Goal: Transaction & Acquisition: Purchase product/service

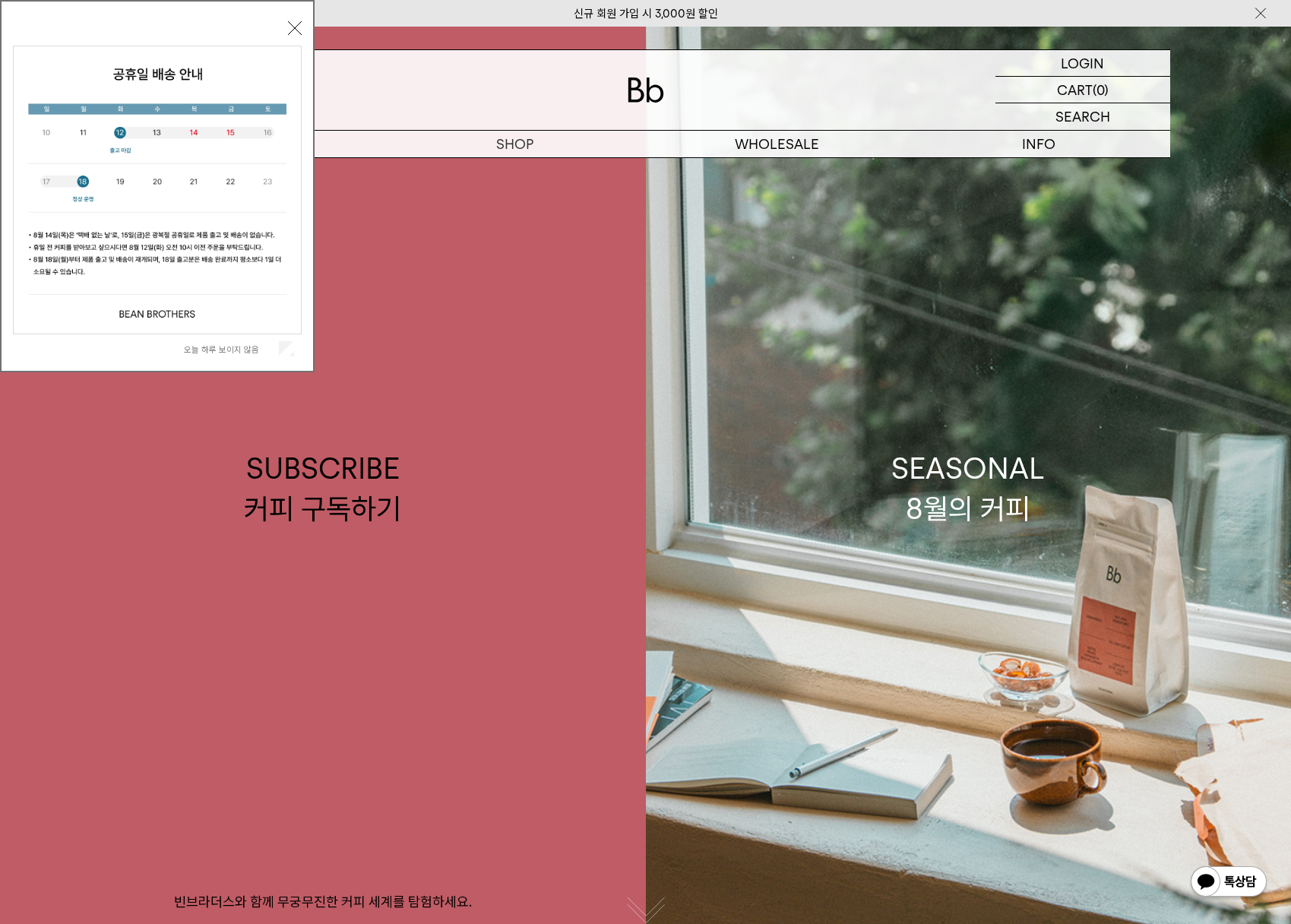
click at [294, 30] on button "닫기" at bounding box center [294, 27] width 13 height 13
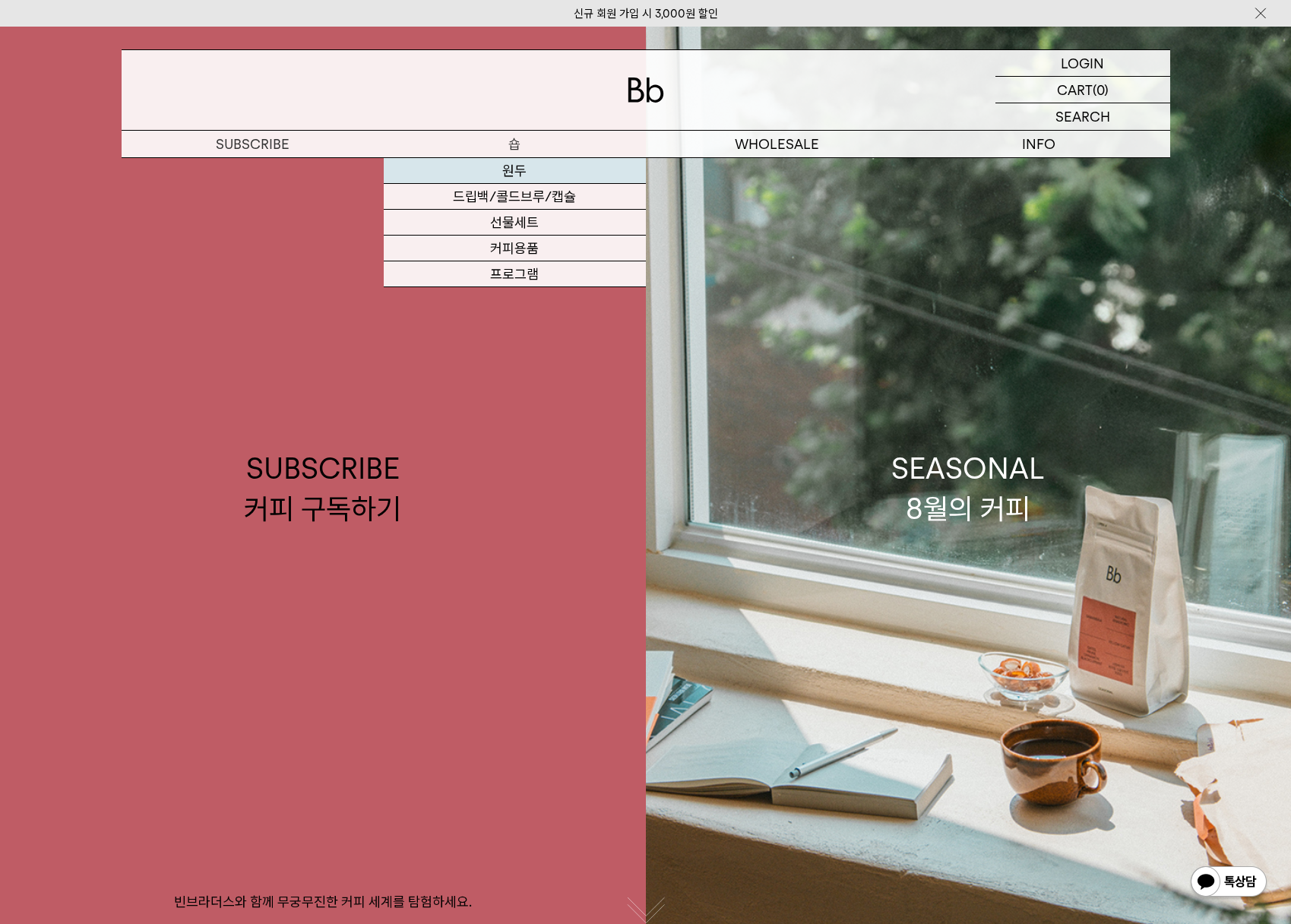
click at [518, 170] on link "원두" at bounding box center [515, 171] width 263 height 26
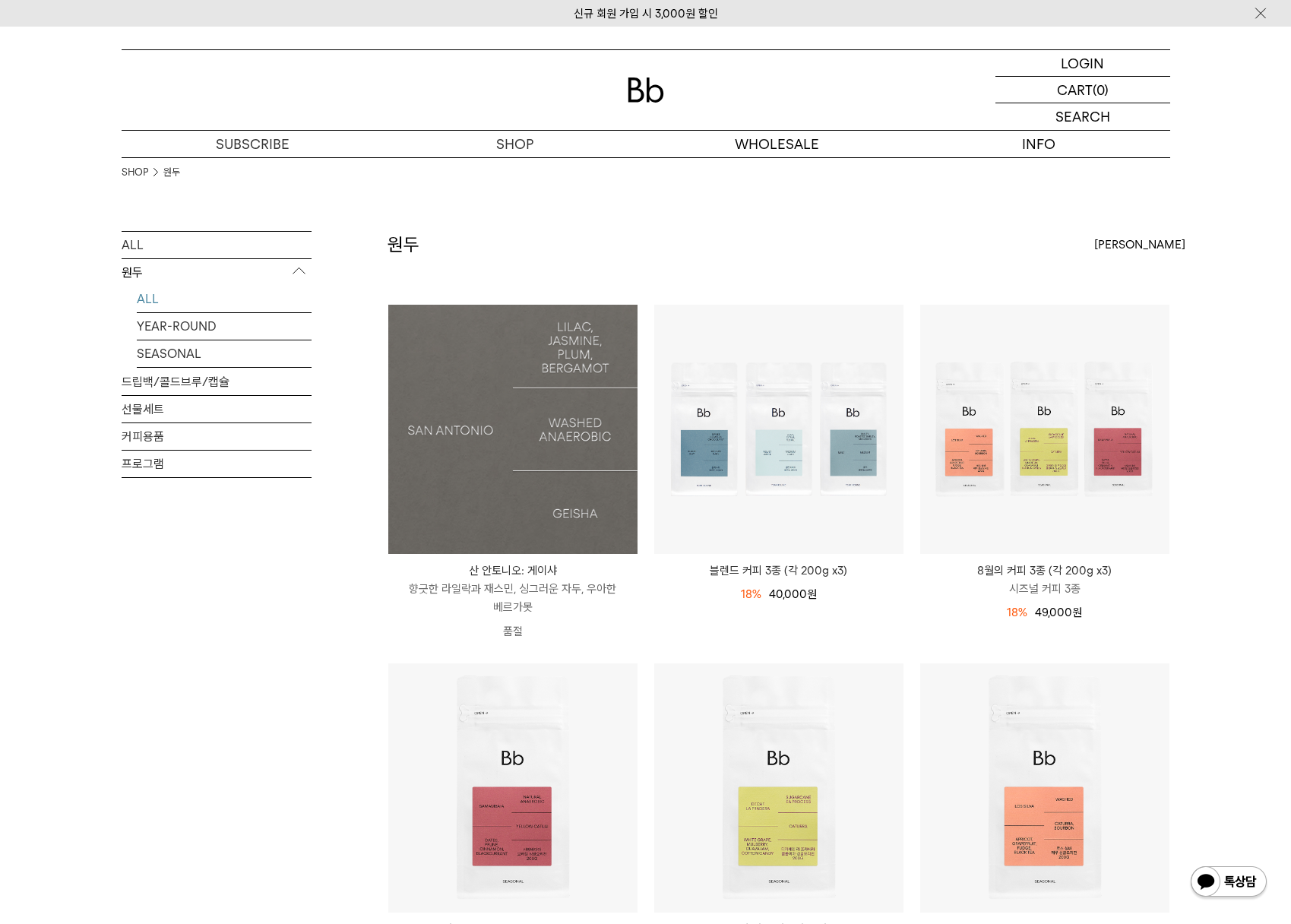
click at [478, 455] on img at bounding box center [513, 429] width 249 height 249
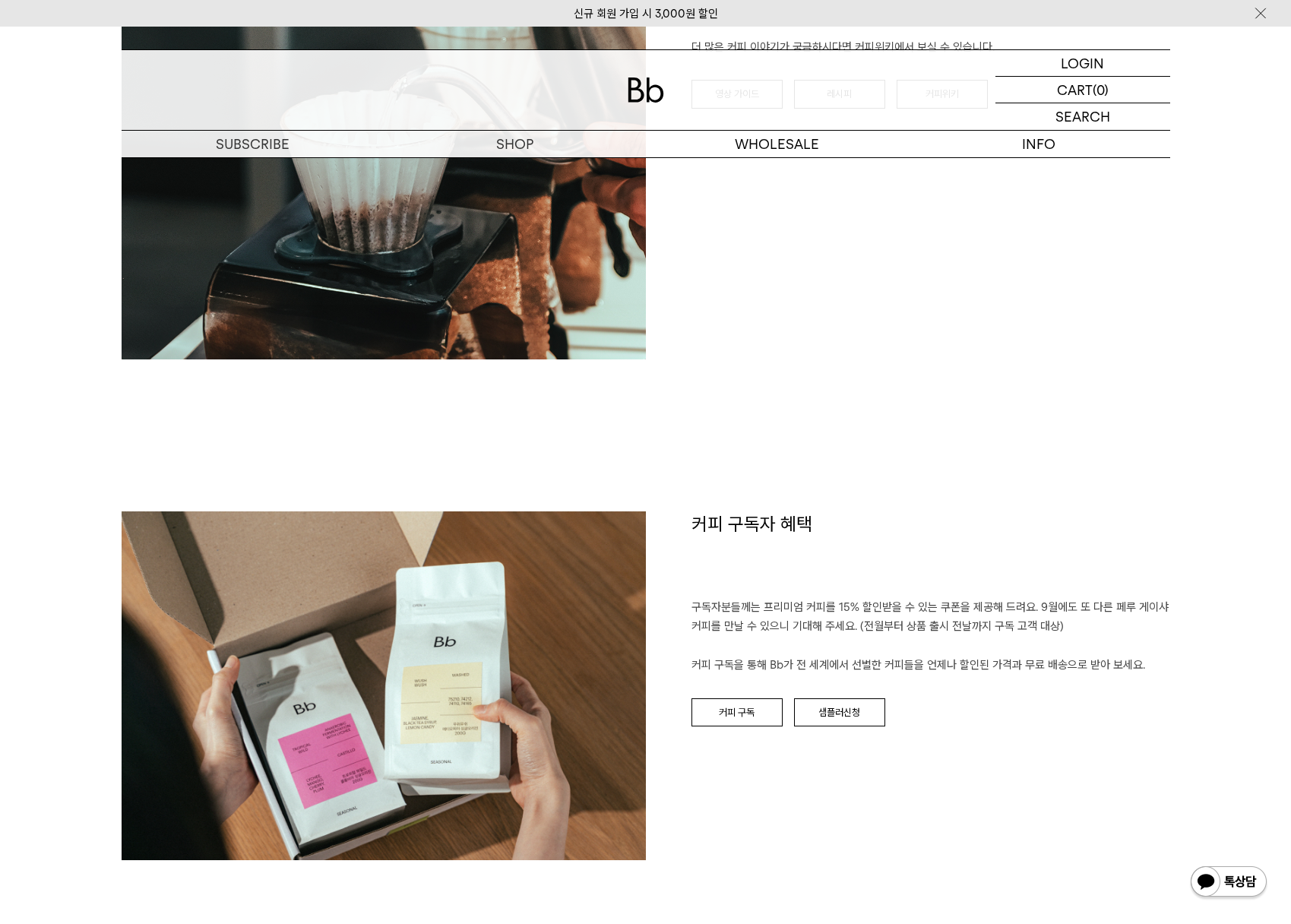
scroll to position [1540, 0]
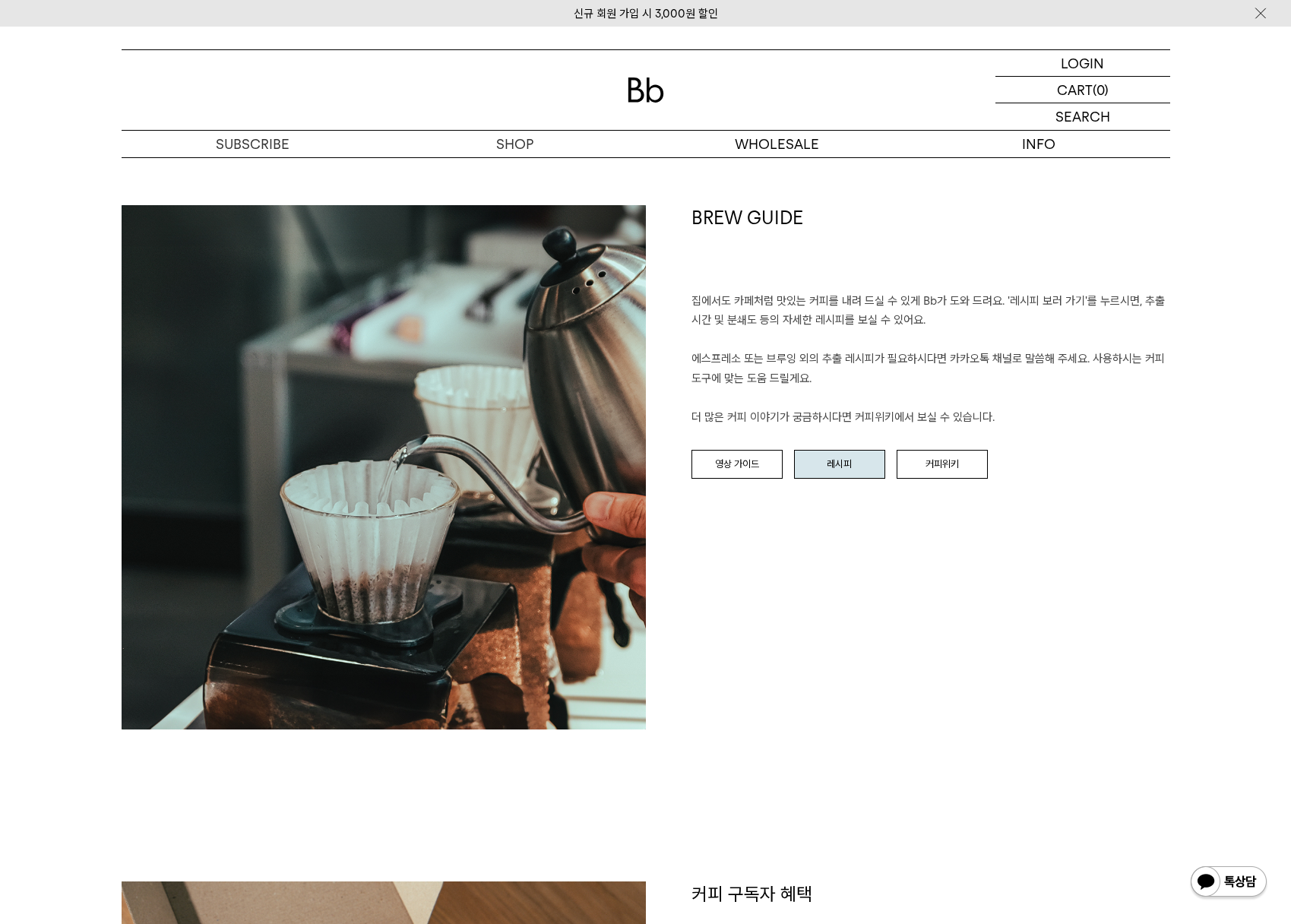
click at [843, 460] on link "레시피" at bounding box center [840, 464] width 91 height 29
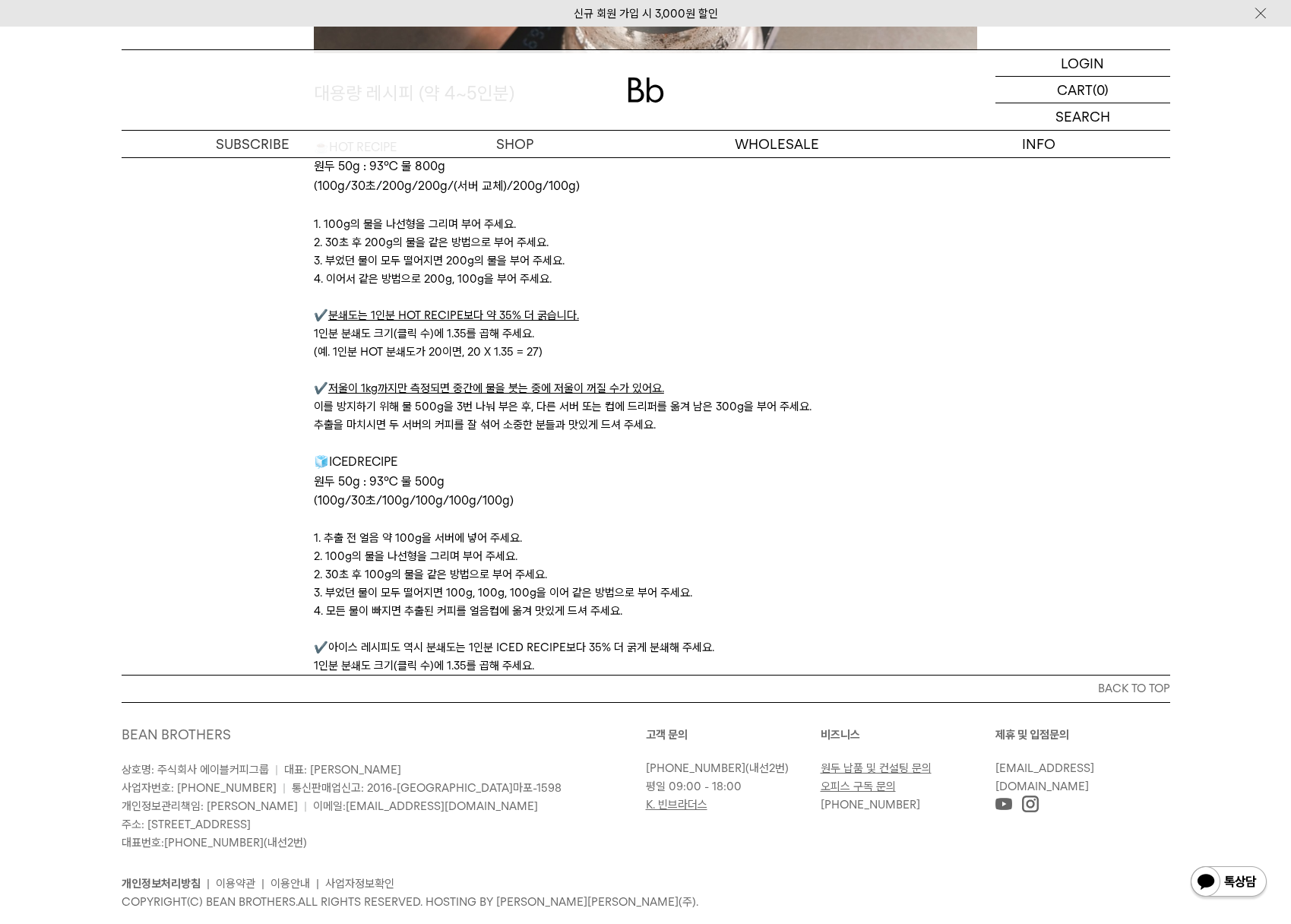
scroll to position [4858, 0]
